Goal: Information Seeking & Learning: Learn about a topic

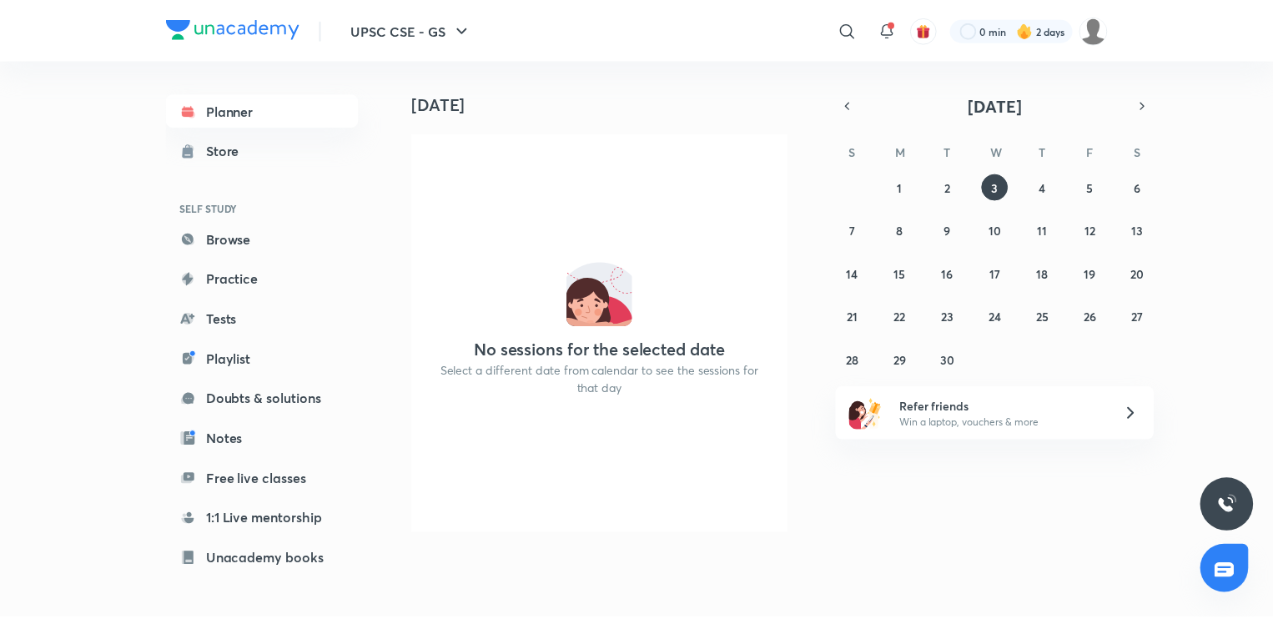
scroll to position [131, 0]
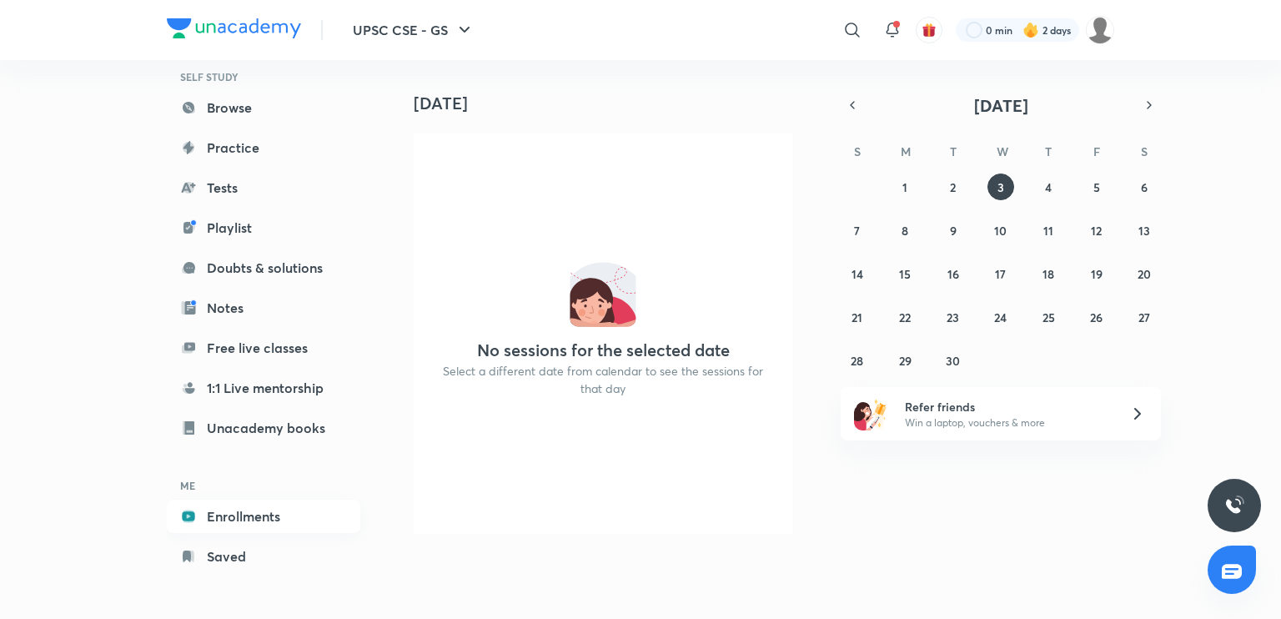
click at [229, 511] on link "Enrollments" at bounding box center [264, 516] width 194 height 33
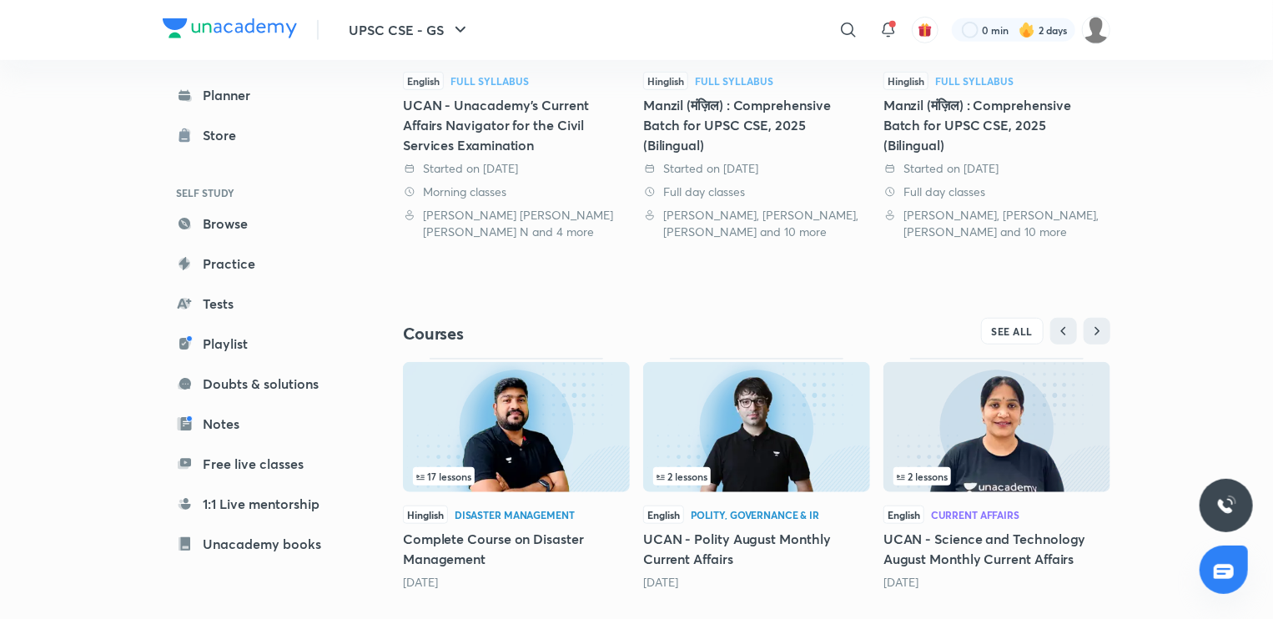
scroll to position [547, 0]
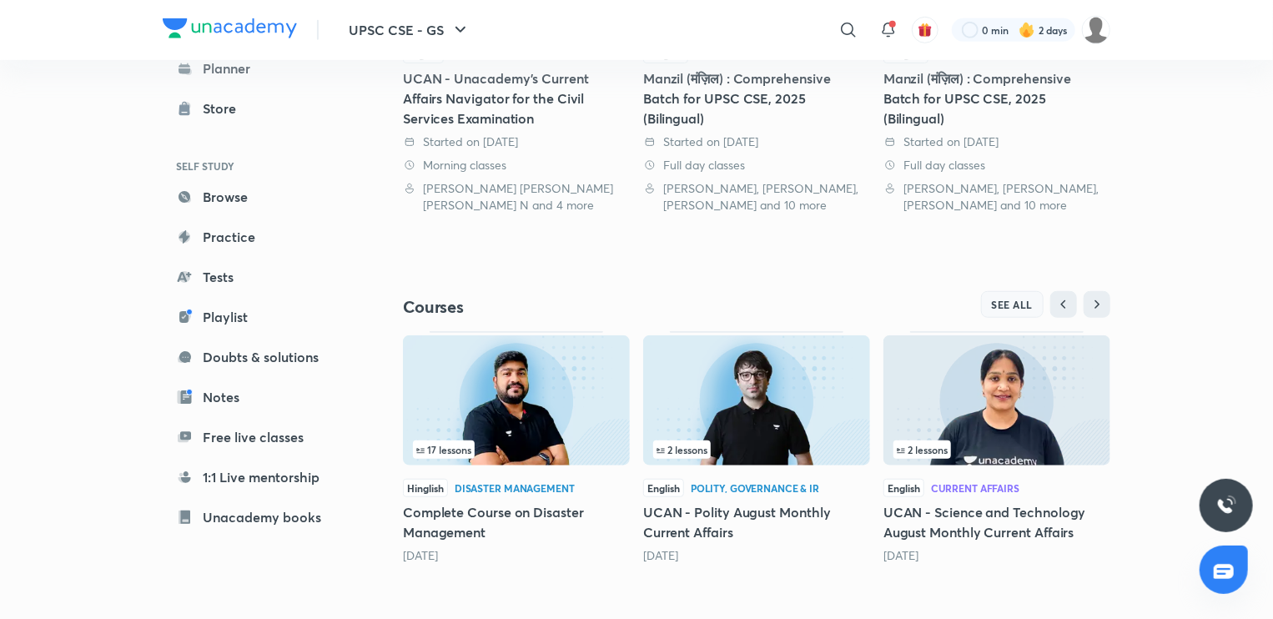
click at [996, 303] on span "SEE ALL" at bounding box center [1013, 305] width 42 height 12
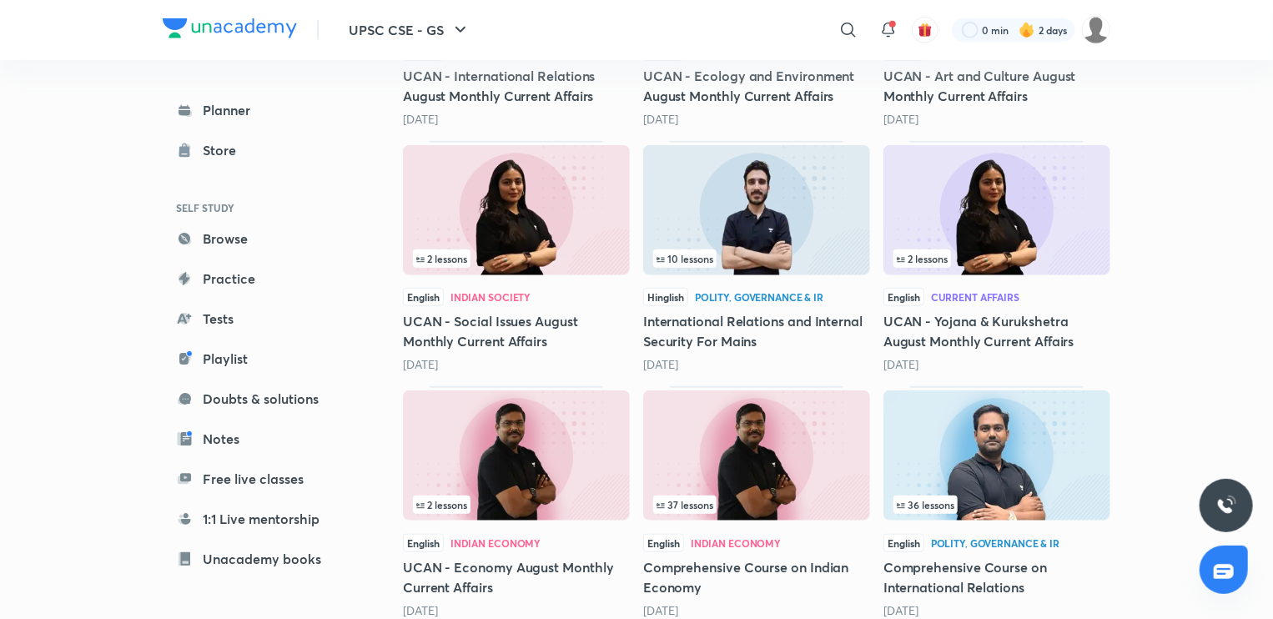
scroll to position [697, 0]
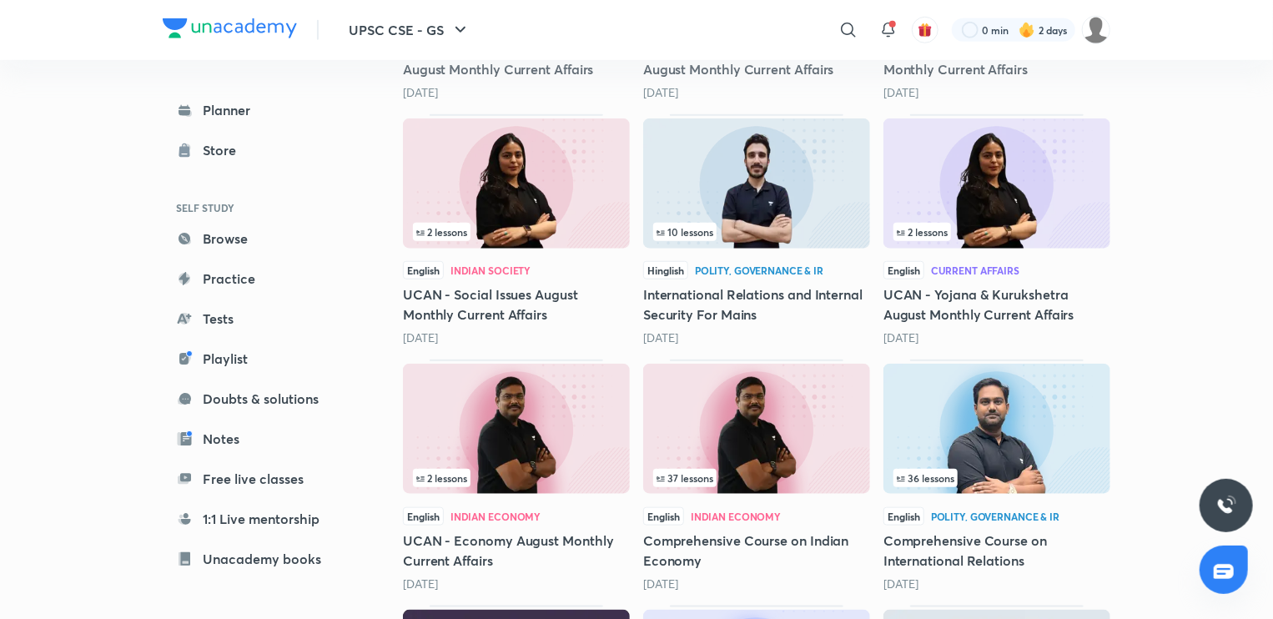
click at [717, 553] on h5 "Comprehensive Course on Indian Economy" at bounding box center [756, 550] width 227 height 40
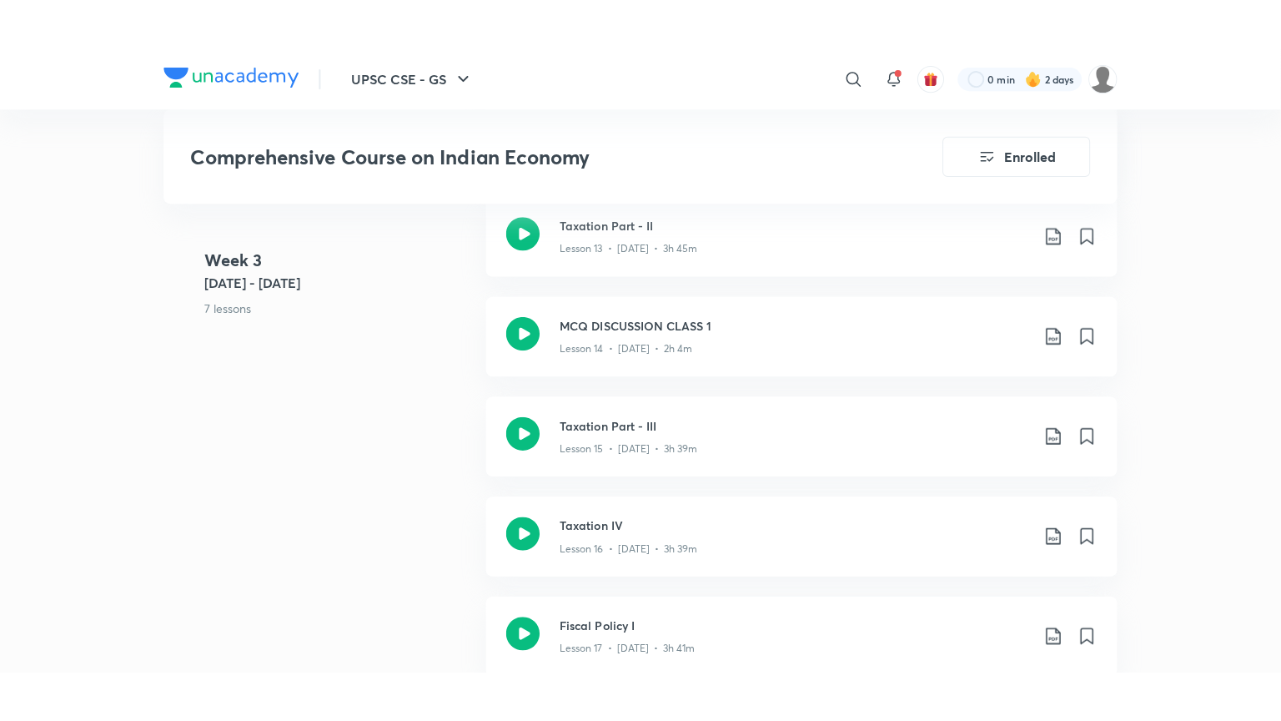
scroll to position [2372, 0]
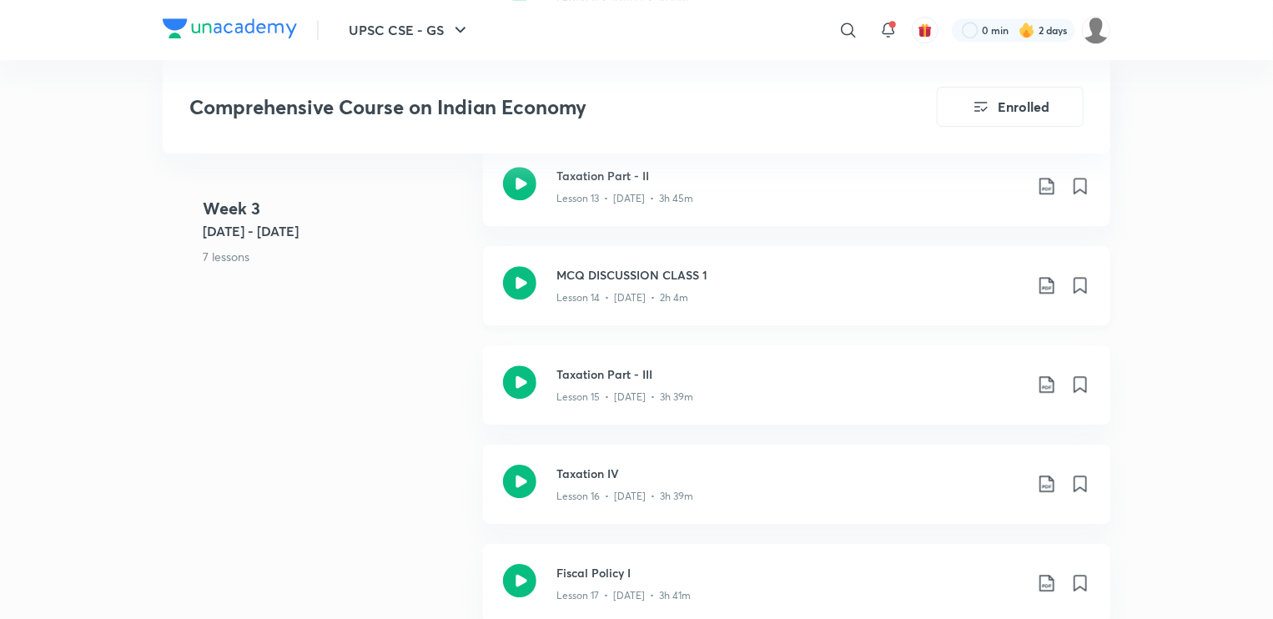
click at [571, 285] on div "Lesson 14 • Jul 23 • 2h 4m" at bounding box center [789, 295] width 467 height 22
